Goal: Register for event/course

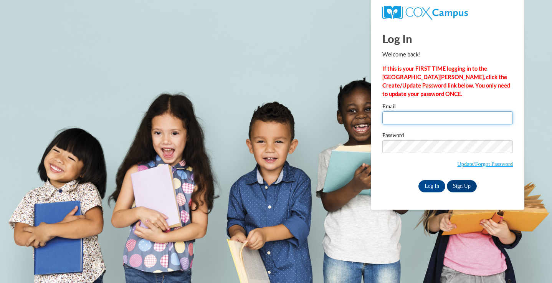
click at [400, 120] on input "Email" at bounding box center [447, 117] width 130 height 13
type input "lbodner@ivytech.edu"
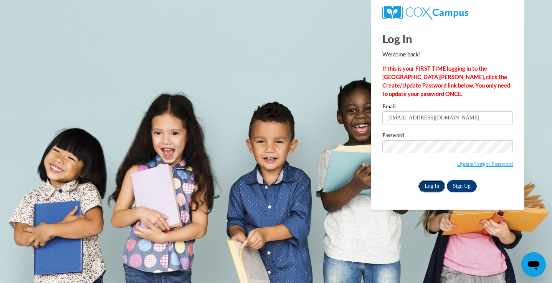
click at [429, 180] on input "Log In" at bounding box center [431, 186] width 27 height 12
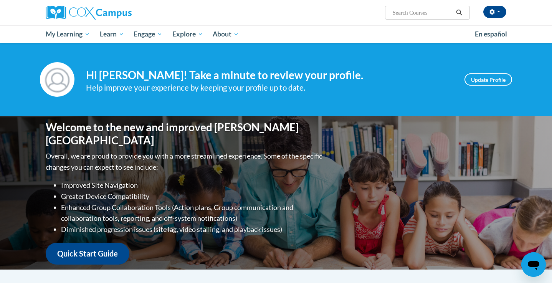
click at [406, 13] on input "Search..." at bounding box center [422, 12] width 61 height 9
type input "the power of language"
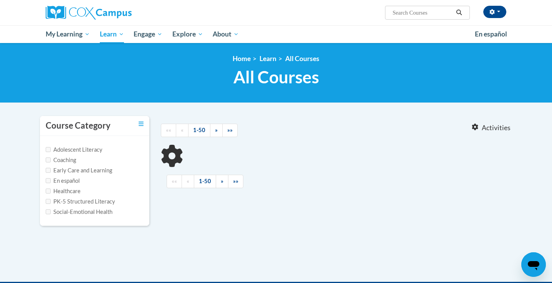
type input "the power of language"
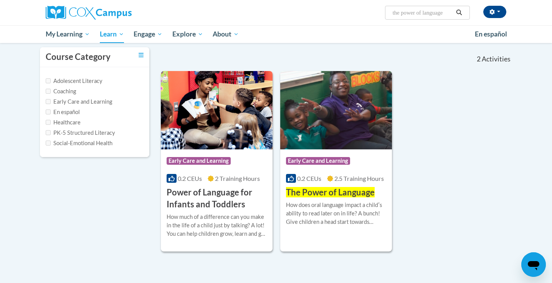
scroll to position [69, 0]
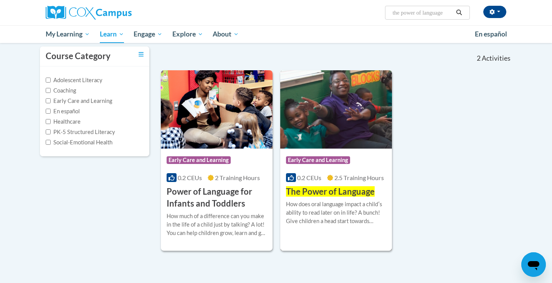
click at [333, 197] on h3 "The Power of Language" at bounding box center [330, 192] width 89 height 12
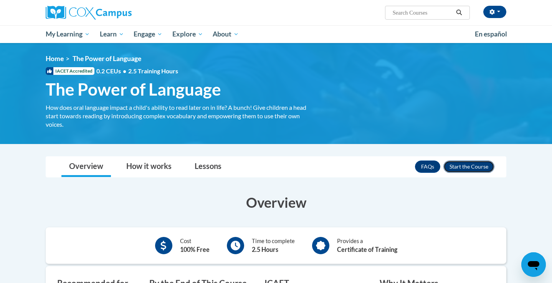
click at [467, 168] on button "Enroll" at bounding box center [468, 166] width 51 height 12
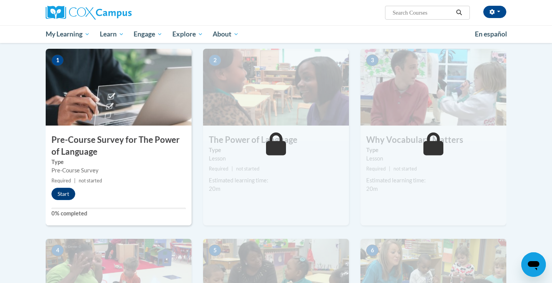
scroll to position [184, 0]
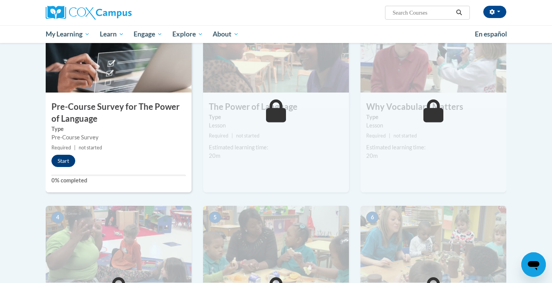
click at [258, 172] on div "2 The Power of Language Type Lesson Required | not started Estimated learning t…" at bounding box center [276, 104] width 146 height 176
click at [68, 160] on button "Start" at bounding box center [63, 161] width 24 height 12
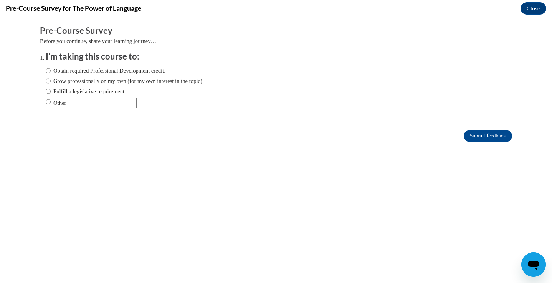
scroll to position [0, 0]
click at [59, 103] on label "Other" at bounding box center [91, 102] width 91 height 11
click at [51, 103] on input "Other" at bounding box center [48, 101] width 5 height 8
radio input "true"
click at [97, 105] on input "Other" at bounding box center [101, 102] width 71 height 11
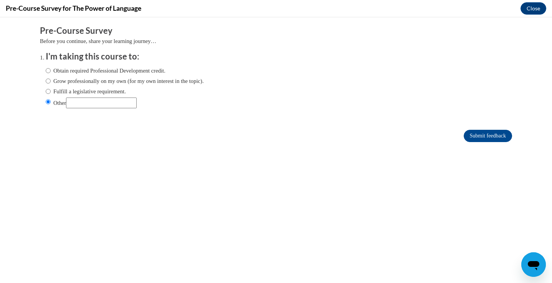
type input "For a college course"
click at [492, 135] on input "Submit feedback" at bounding box center [487, 136] width 48 height 12
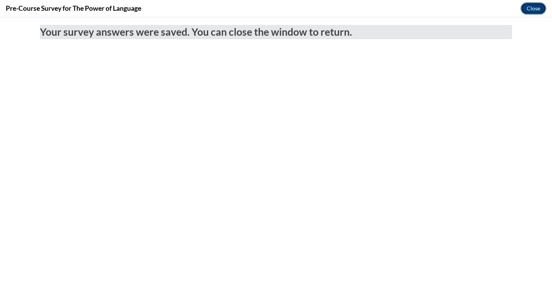
click at [537, 10] on button "Close" at bounding box center [533, 8] width 26 height 12
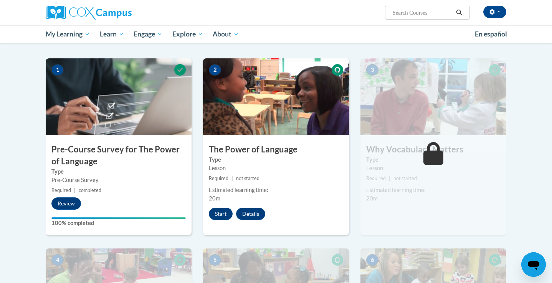
scroll to position [127, 0]
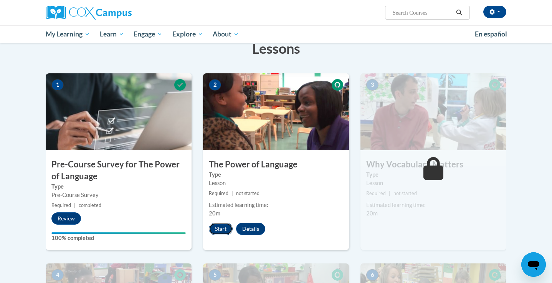
click at [217, 229] on button "Start" at bounding box center [221, 228] width 24 height 12
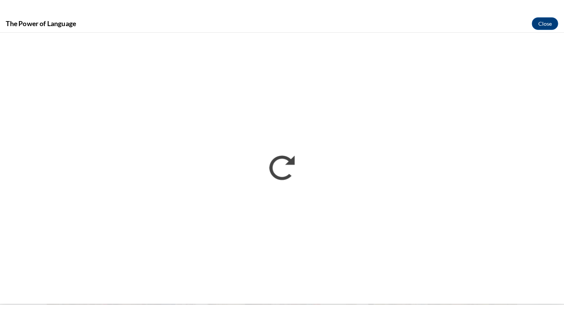
scroll to position [0, 0]
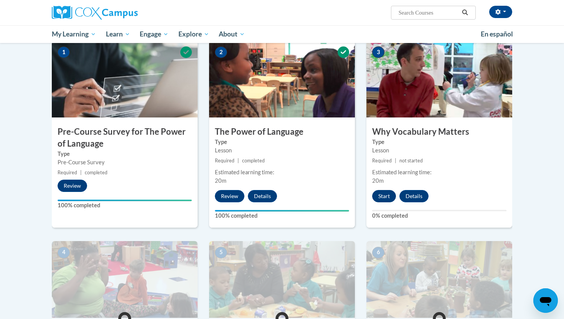
scroll to position [121, 0]
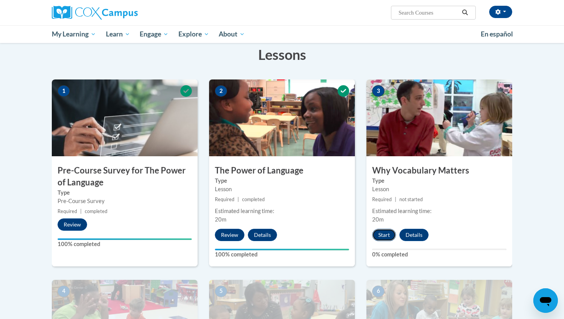
click at [388, 234] on button "Start" at bounding box center [384, 235] width 24 height 12
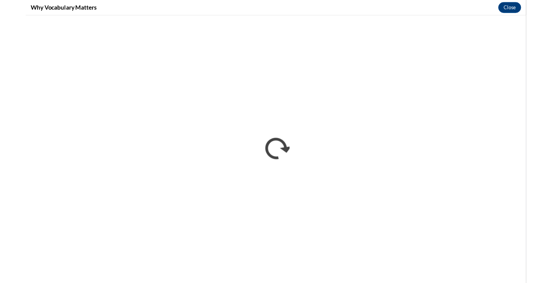
scroll to position [0, 0]
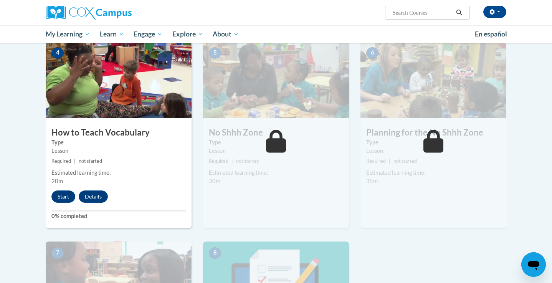
scroll to position [358, 0]
